Goal: Transaction & Acquisition: Purchase product/service

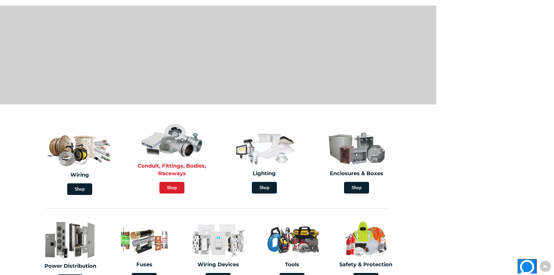
click at [169, 185] on span "Shop" at bounding box center [171, 188] width 25 height 12
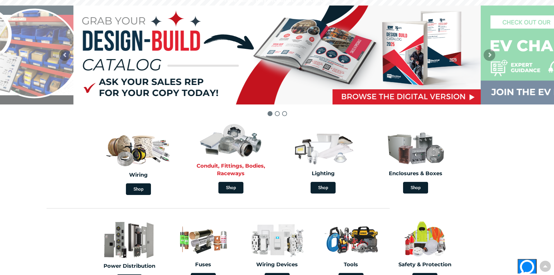
scroll to position [142, 0]
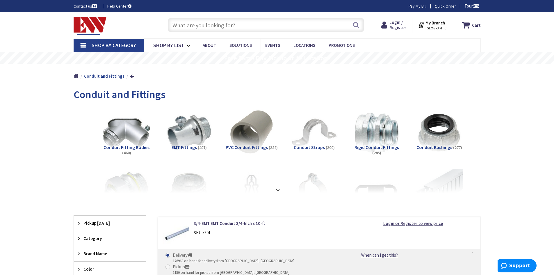
click at [243, 144] on span "PVC Conduit Fittings" at bounding box center [246, 147] width 42 height 6
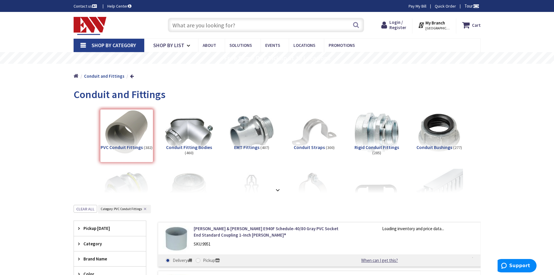
scroll to position [205, 0]
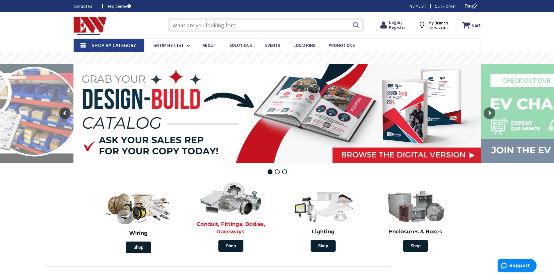
click at [241, 201] on img at bounding box center [230, 197] width 67 height 39
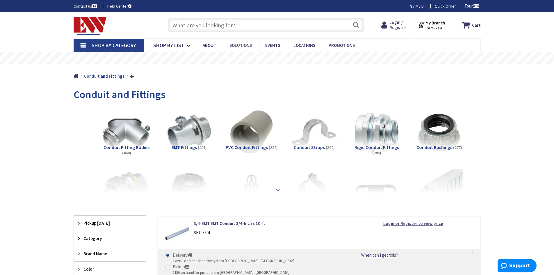
click at [278, 187] on strong at bounding box center [277, 190] width 7 height 6
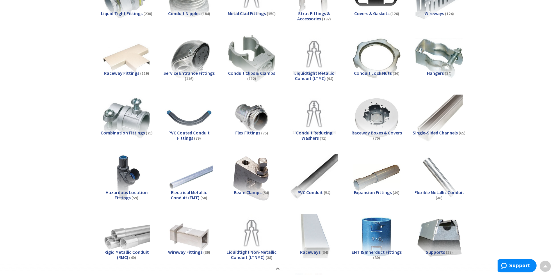
scroll to position [232, 0]
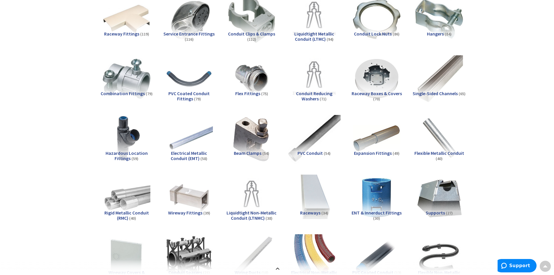
click at [306, 147] on img at bounding box center [313, 138] width 53 height 53
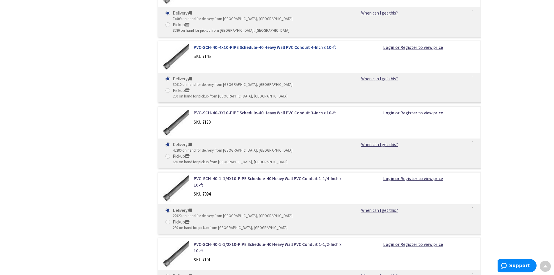
scroll to position [831, 0]
click at [417, 240] on strong "Login or Register to view price" at bounding box center [413, 243] width 60 height 6
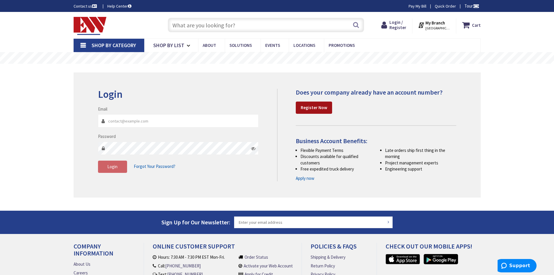
click at [316, 106] on strong "Register Now" at bounding box center [313, 108] width 26 height 6
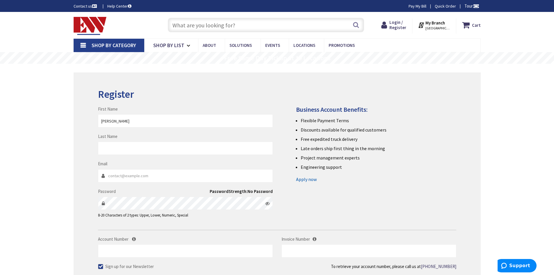
type input "[PERSON_NAME]"
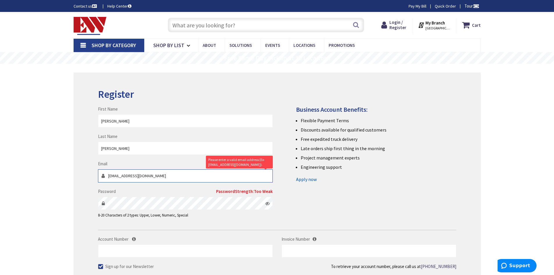
type input "anthonymroach@gmail.com"
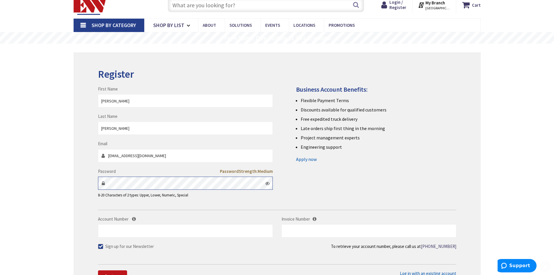
scroll to position [87, 0]
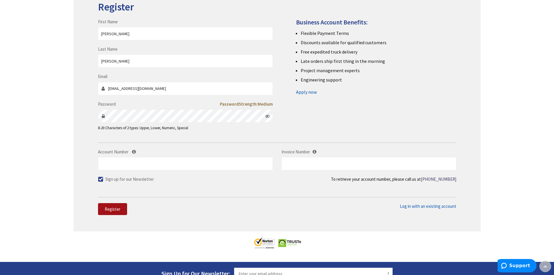
click at [117, 205] on button "Register" at bounding box center [112, 209] width 29 height 12
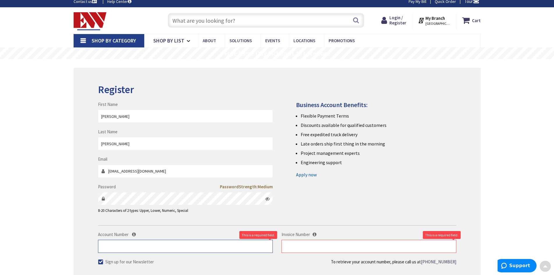
scroll to position [0, 0]
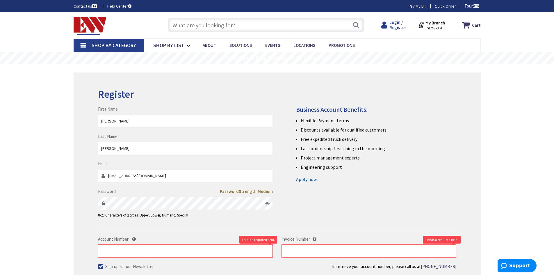
drag, startPoint x: 410, startPoint y: 26, endPoint x: 402, endPoint y: 28, distance: 8.8
click at [410, 26] on div "Login / Register Login" at bounding box center [393, 25] width 37 height 15
click at [402, 28] on span "Login / Register" at bounding box center [397, 24] width 17 height 11
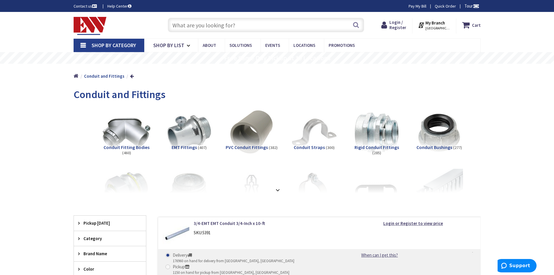
click at [443, 25] on strong "My Branch" at bounding box center [434, 23] width 19 height 6
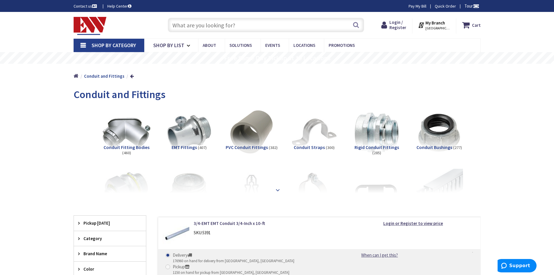
click at [277, 188] on strong at bounding box center [277, 190] width 7 height 6
